Goal: Find specific page/section: Find specific page/section

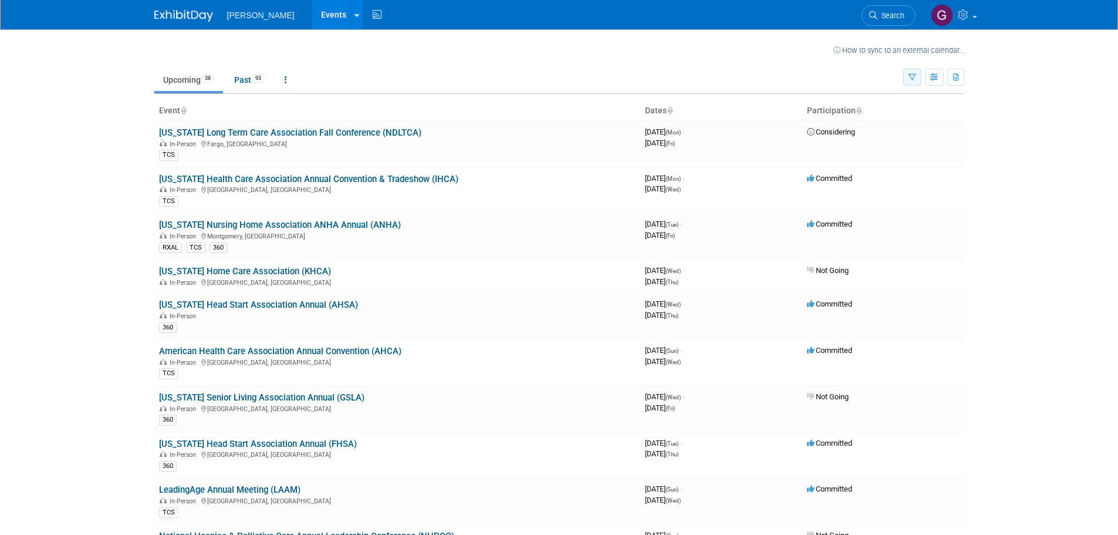
click at [905, 76] on button "button" at bounding box center [912, 77] width 18 height 17
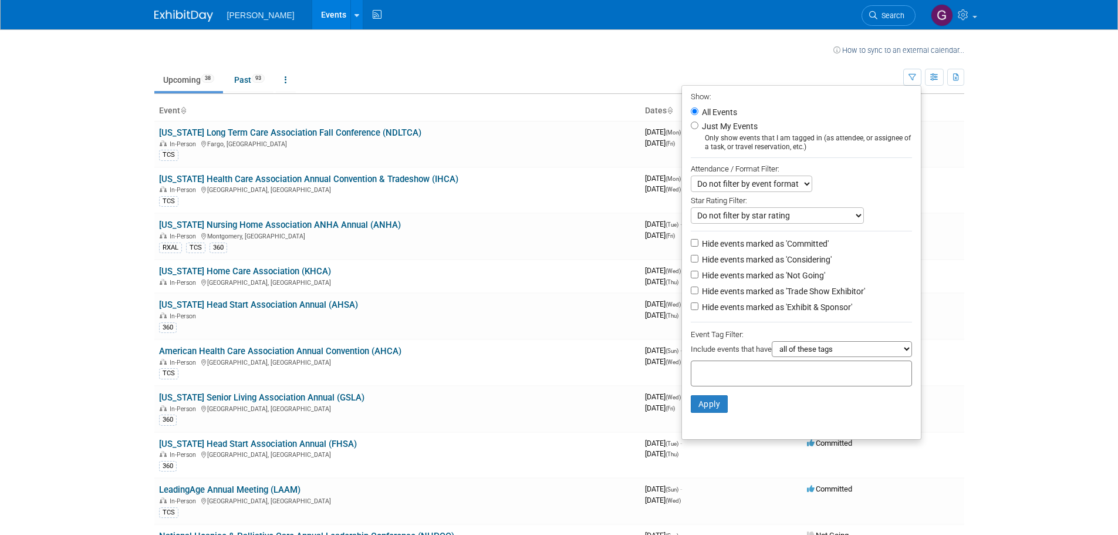
click at [718, 130] on label "Just My Events" at bounding box center [728, 126] width 58 height 12
click at [698, 129] on input "Just My Events" at bounding box center [695, 125] width 8 height 8
radio input "true"
click at [703, 411] on button "Apply" at bounding box center [710, 404] width 38 height 18
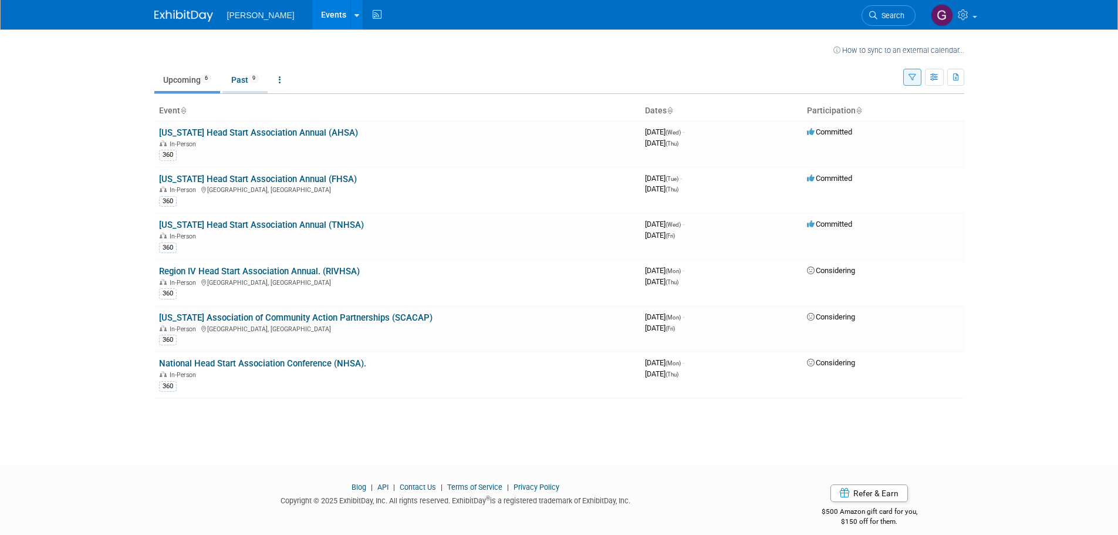
click at [252, 79] on span "9" at bounding box center [254, 78] width 10 height 9
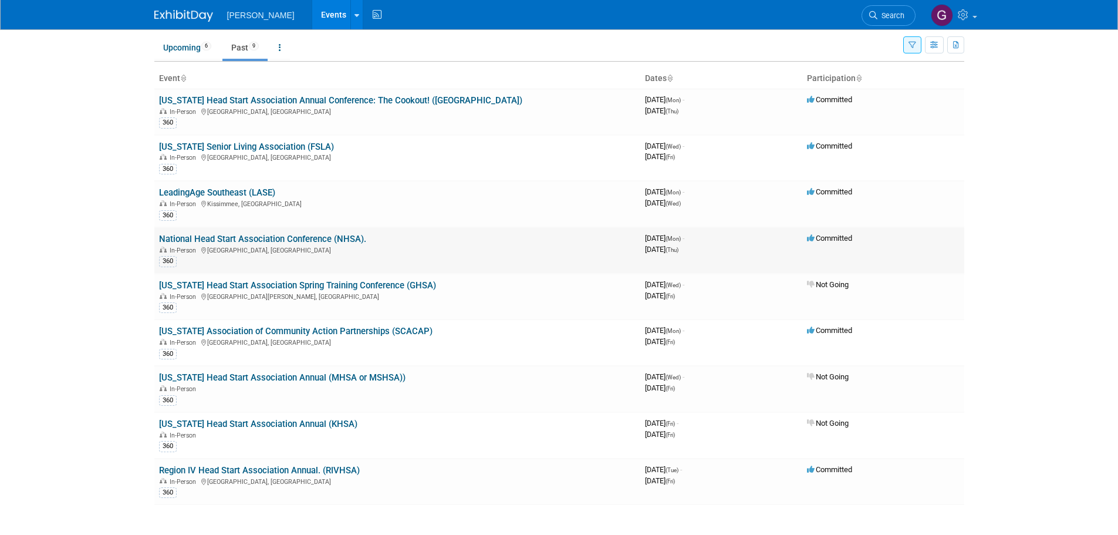
scroll to position [59, 0]
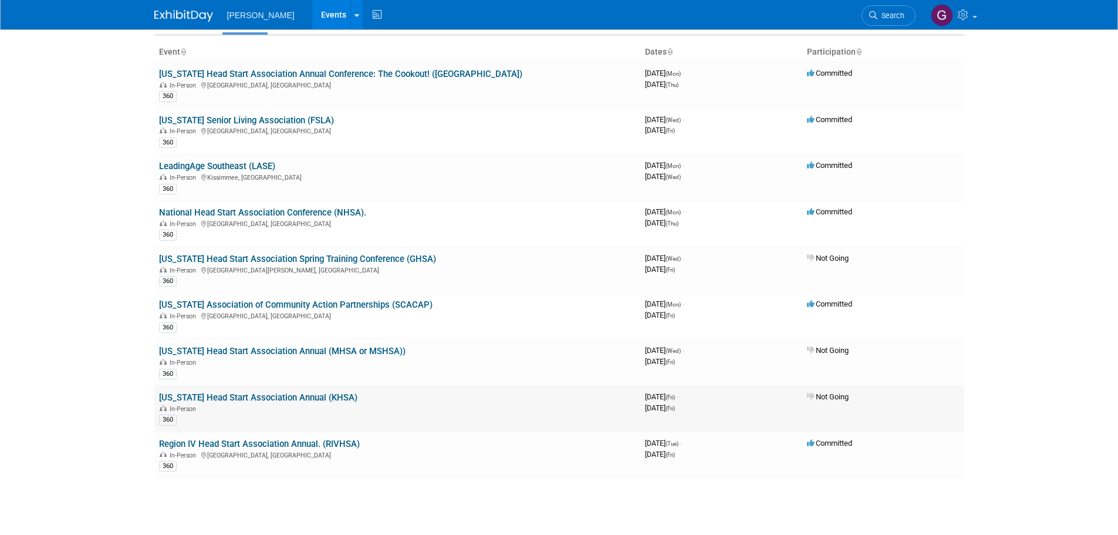
click at [317, 399] on link "Kentucky Head Start Association Annual (KHSA)" at bounding box center [258, 397] width 198 height 11
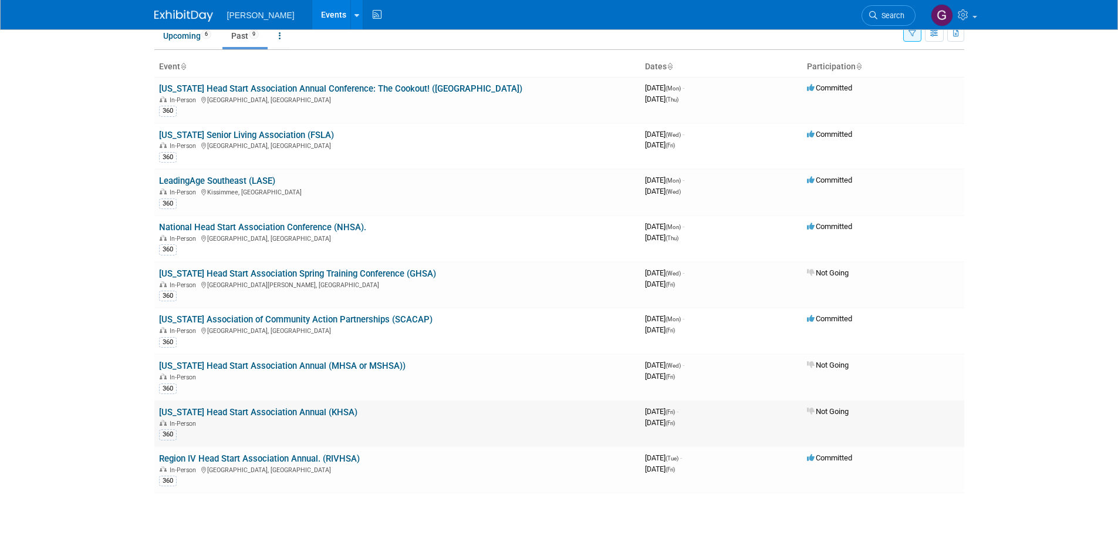
scroll to position [23, 0]
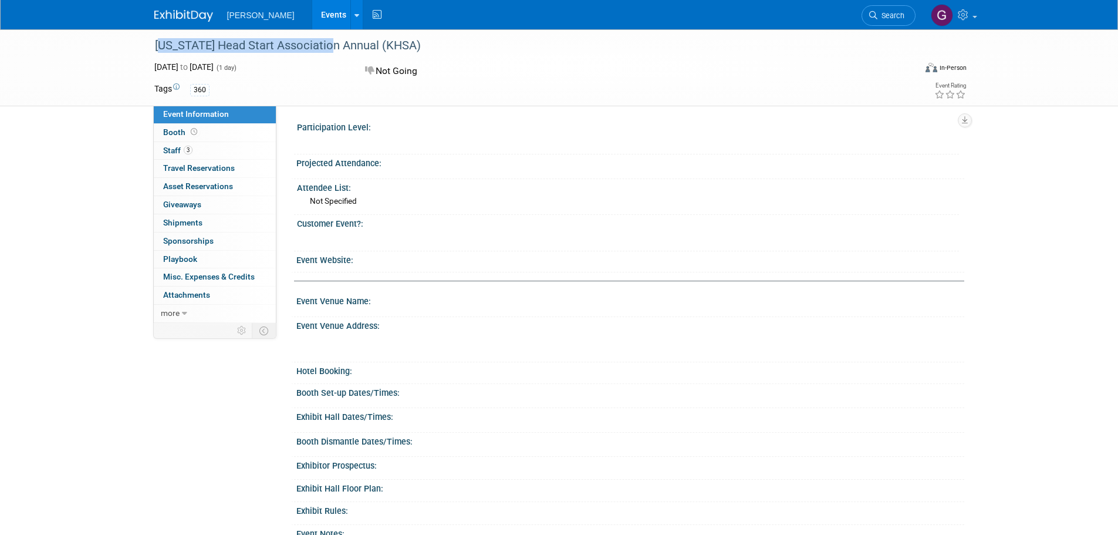
drag, startPoint x: 157, startPoint y: 40, endPoint x: 327, endPoint y: 40, distance: 170.2
click at [327, 40] on div "[US_STATE] Head Start Association Annual (KHSA)" at bounding box center [524, 45] width 747 height 21
copy div "Kentucky Head Start Association"
